Goal: Task Accomplishment & Management: Complete application form

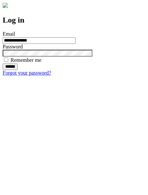
type input "**********"
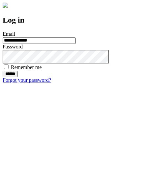
click at [18, 77] on input "******" at bounding box center [10, 74] width 15 height 7
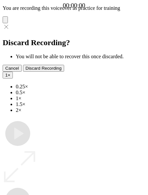
type input "**********"
